Goal: Task Accomplishment & Management: Use online tool/utility

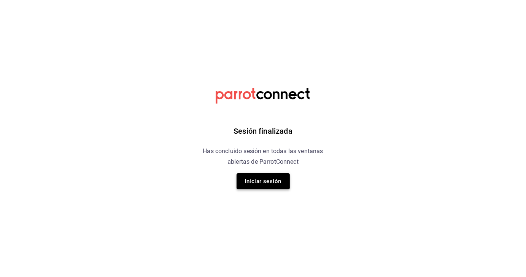
click at [257, 177] on button "Iniciar sesión" at bounding box center [263, 181] width 53 height 16
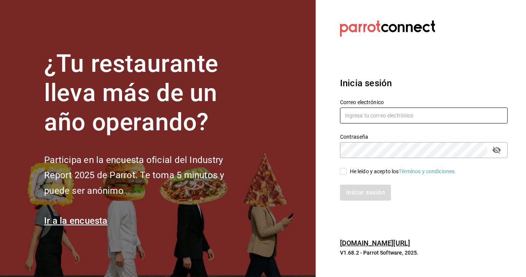
click at [364, 118] on input "text" at bounding box center [424, 116] width 168 height 16
type input "[EMAIL_ADDRESS][DOMAIN_NAME]"
click at [345, 172] on input "He leído y acepto los Términos y condiciones." at bounding box center [343, 171] width 7 height 7
checkbox input "true"
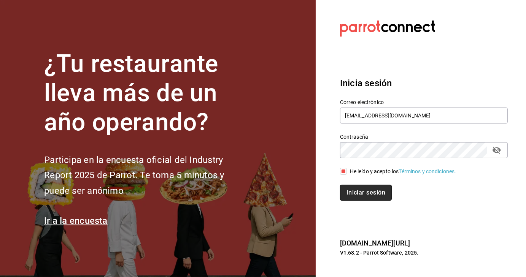
click at [354, 189] on button "Iniciar sesión" at bounding box center [366, 193] width 52 height 16
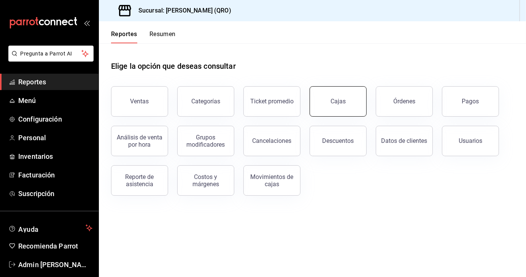
click at [337, 105] on div "Cajas" at bounding box center [338, 101] width 15 height 7
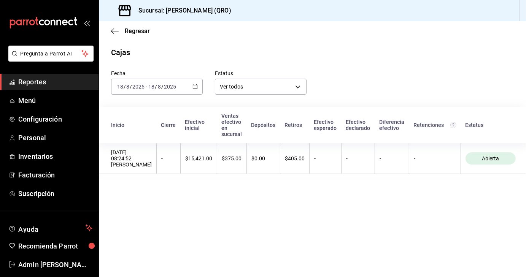
click at [197, 86] on \(Stroke\) "button" at bounding box center [195, 87] width 5 height 4
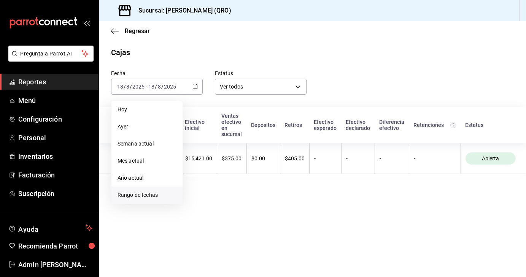
click at [143, 192] on span "Rango de fechas" at bounding box center [147, 195] width 59 height 8
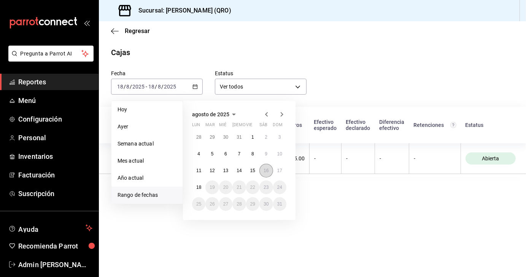
click at [265, 173] on button "16" at bounding box center [265, 171] width 13 height 14
click at [278, 172] on abbr "17" at bounding box center [279, 170] width 5 height 5
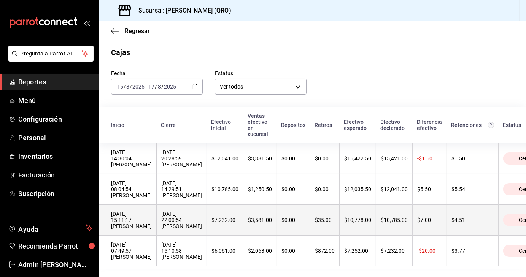
scroll to position [15, 0]
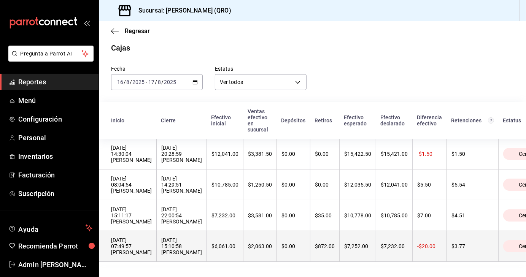
click at [152, 238] on div "16/08/2025 07:49:57 Oscar Marín Vázquez" at bounding box center [131, 246] width 41 height 18
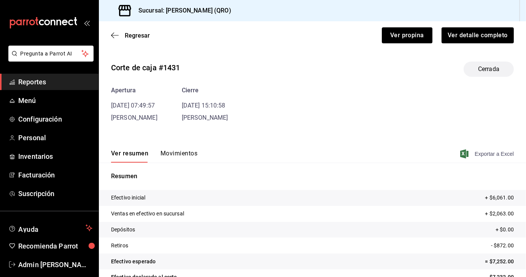
click at [491, 154] on span "Exportar a Excel" at bounding box center [488, 154] width 52 height 9
click at [134, 37] on span "Regresar" at bounding box center [137, 35] width 25 height 7
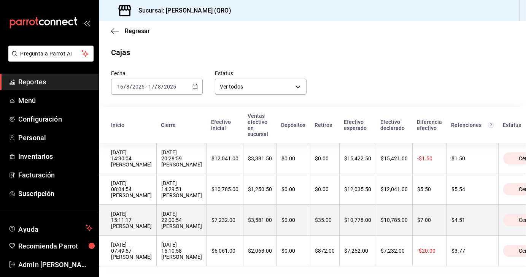
click at [135, 220] on div "16/08/2025 15:11:17 Erick Ugarte Muñoz" at bounding box center [131, 220] width 41 height 18
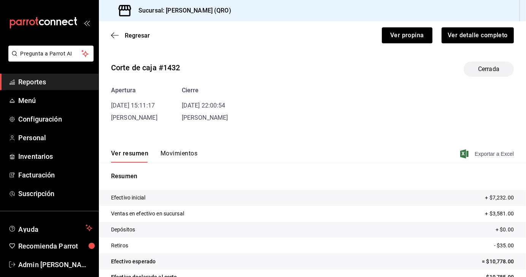
click at [480, 155] on span "Exportar a Excel" at bounding box center [488, 154] width 52 height 9
click at [135, 35] on span "Regresar" at bounding box center [137, 35] width 25 height 7
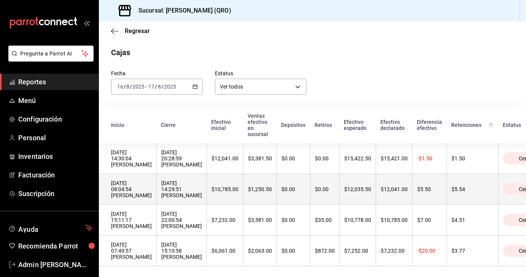
click at [152, 194] on div "17/08/2025 08:04:54 Erick Ugarte Muñoz" at bounding box center [131, 189] width 41 height 18
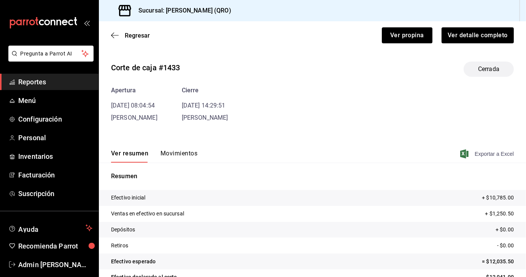
click at [484, 152] on span "Exportar a Excel" at bounding box center [488, 154] width 52 height 9
click at [139, 34] on span "Regresar" at bounding box center [137, 35] width 25 height 7
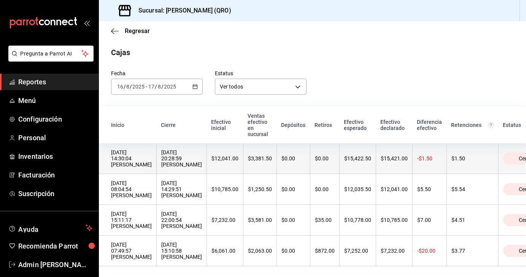
click at [131, 162] on div "17/08/2025 14:30:04 Carlos Alberto Angeles Torres" at bounding box center [131, 159] width 41 height 18
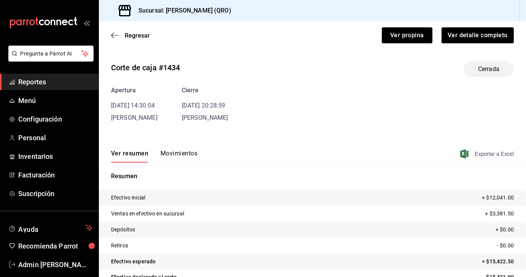
click at [484, 155] on span "Exportar a Excel" at bounding box center [488, 154] width 52 height 9
click at [137, 32] on span "Regresar" at bounding box center [137, 35] width 25 height 7
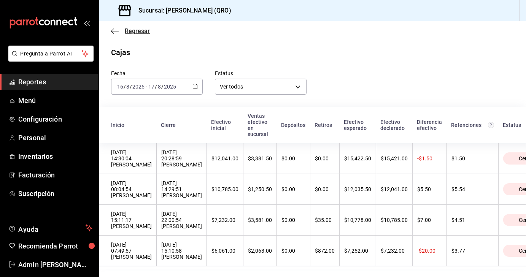
click at [135, 29] on span "Regresar" at bounding box center [137, 30] width 25 height 7
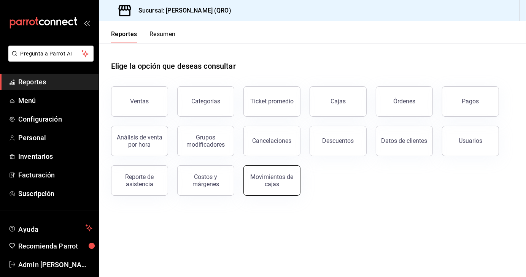
click at [282, 183] on div "Movimientos de cajas" at bounding box center [271, 180] width 47 height 14
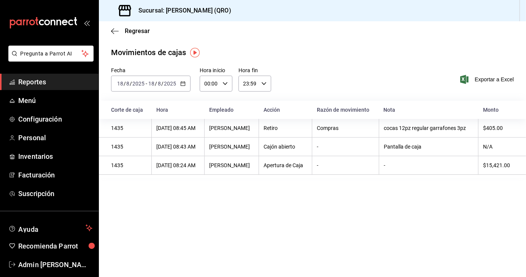
click at [182, 86] on \(Stroke\) "button" at bounding box center [183, 84] width 5 height 4
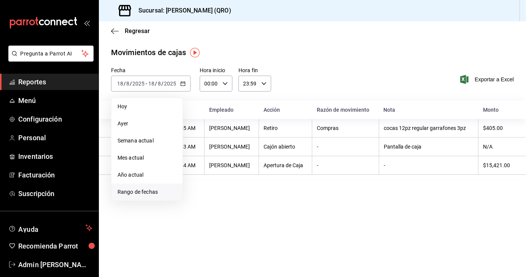
click at [147, 192] on span "Rango de fechas" at bounding box center [147, 192] width 59 height 8
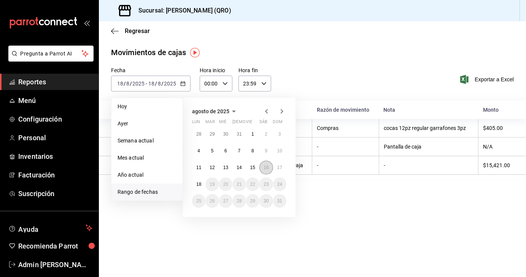
click at [265, 172] on button "16" at bounding box center [265, 168] width 13 height 14
click at [282, 172] on button "17" at bounding box center [279, 168] width 13 height 14
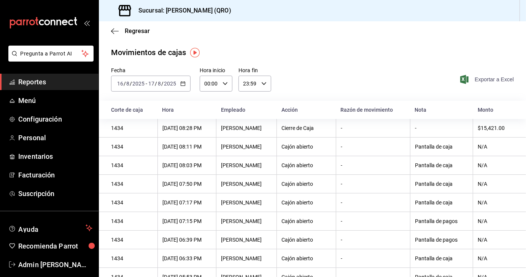
click at [483, 80] on span "Exportar a Excel" at bounding box center [488, 79] width 52 height 9
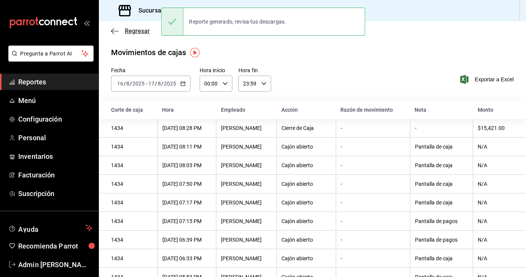
click at [137, 32] on span "Regresar" at bounding box center [137, 30] width 25 height 7
